Goal: Task Accomplishment & Management: Manage account settings

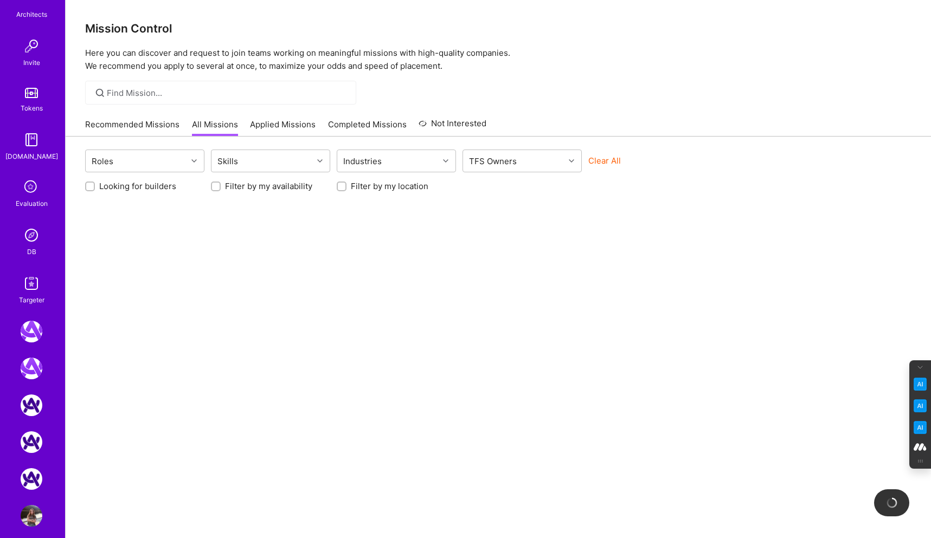
scroll to position [338, 0]
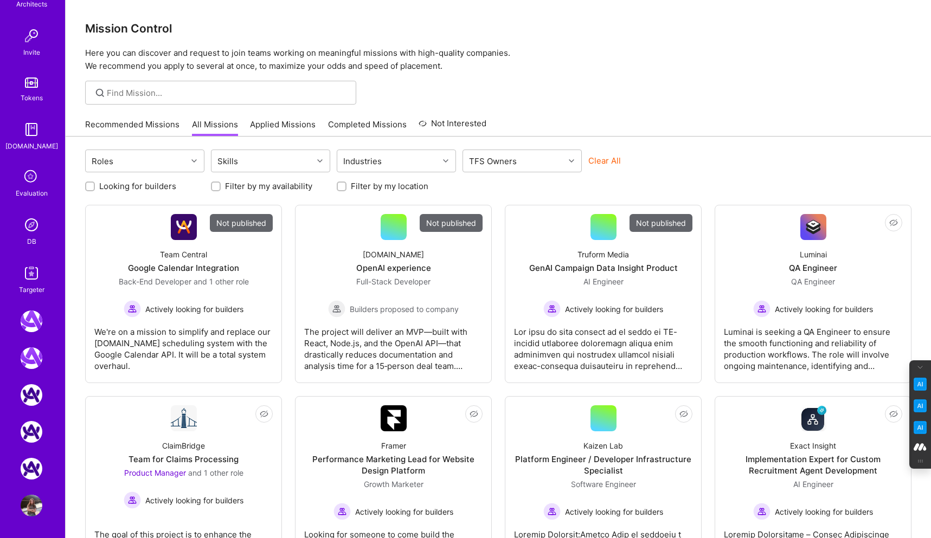
click at [33, 223] on img at bounding box center [32, 225] width 22 height 22
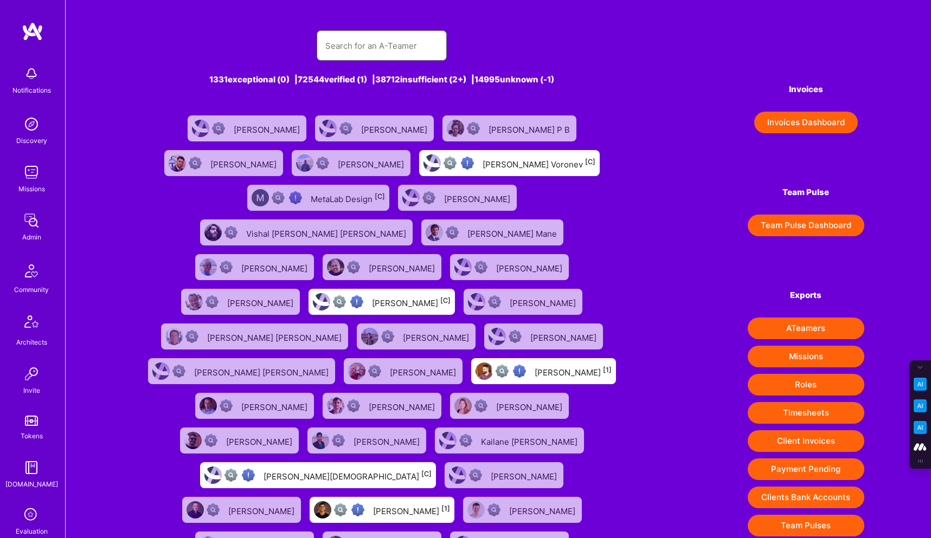
click at [332, 49] on input "text" at bounding box center [381, 46] width 113 height 28
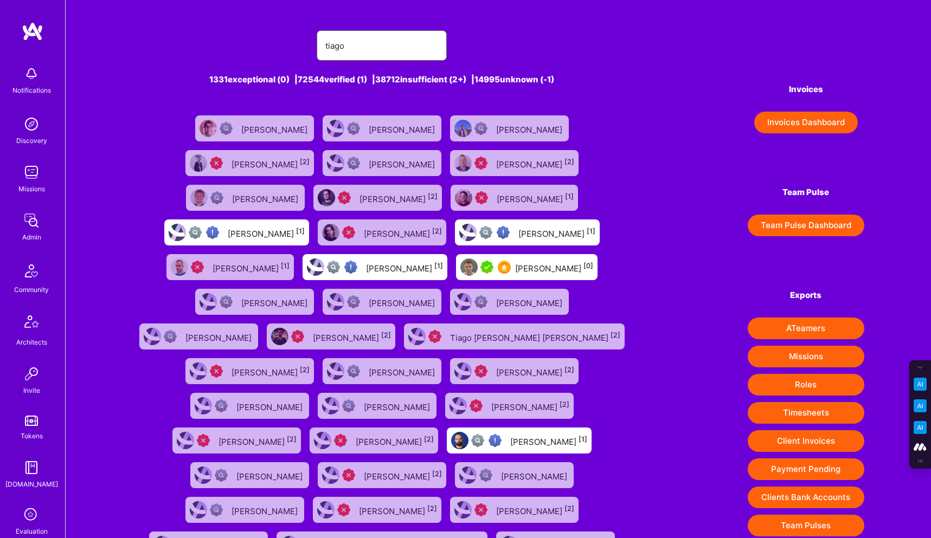
type input "[PERSON_NAME]"
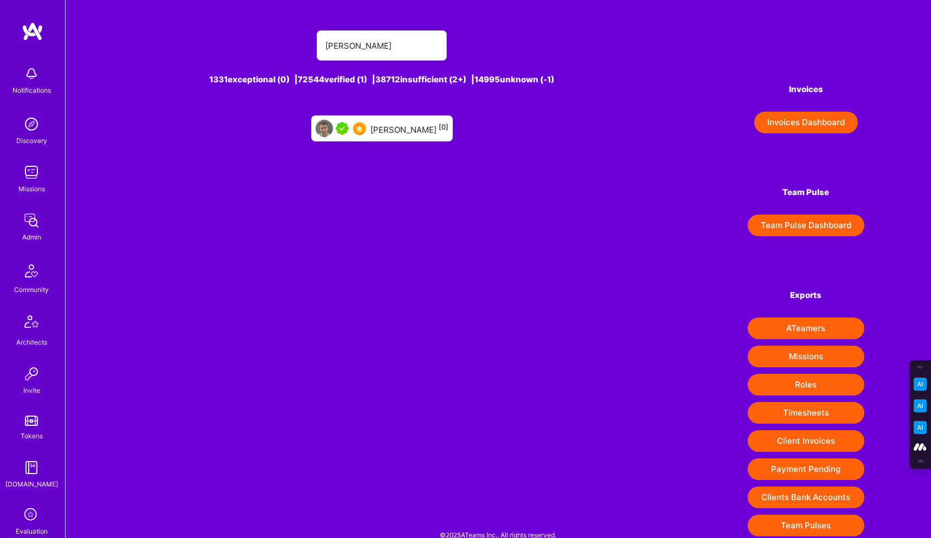
click at [390, 129] on div "[PERSON_NAME] [0]" at bounding box center [409, 128] width 78 height 14
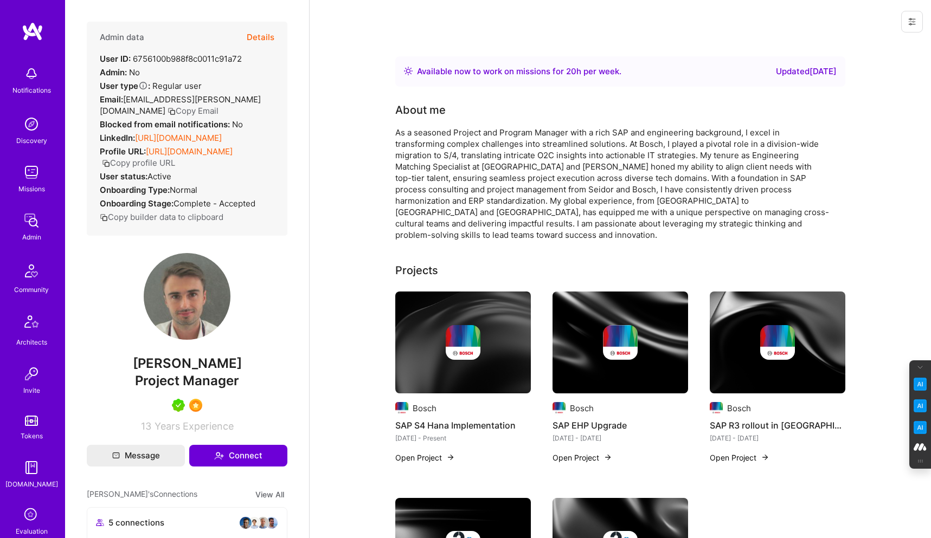
click at [916, 24] on icon at bounding box center [911, 21] width 9 height 9
click at [874, 50] on button "Login as Tiago" at bounding box center [872, 47] width 100 height 28
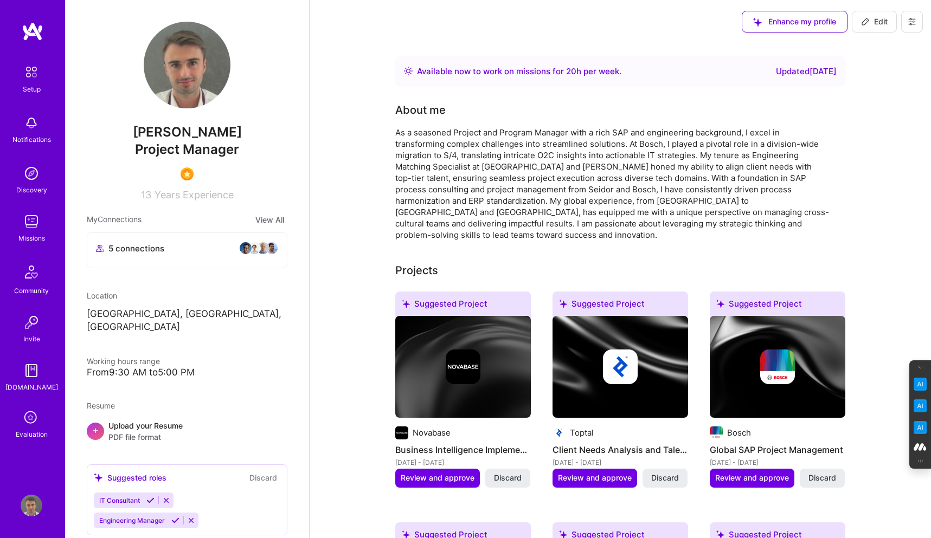
click at [910, 23] on icon at bounding box center [911, 21] width 9 height 9
click at [870, 48] on button "Settings" at bounding box center [881, 47] width 81 height 28
